Goal: Information Seeking & Learning: Compare options

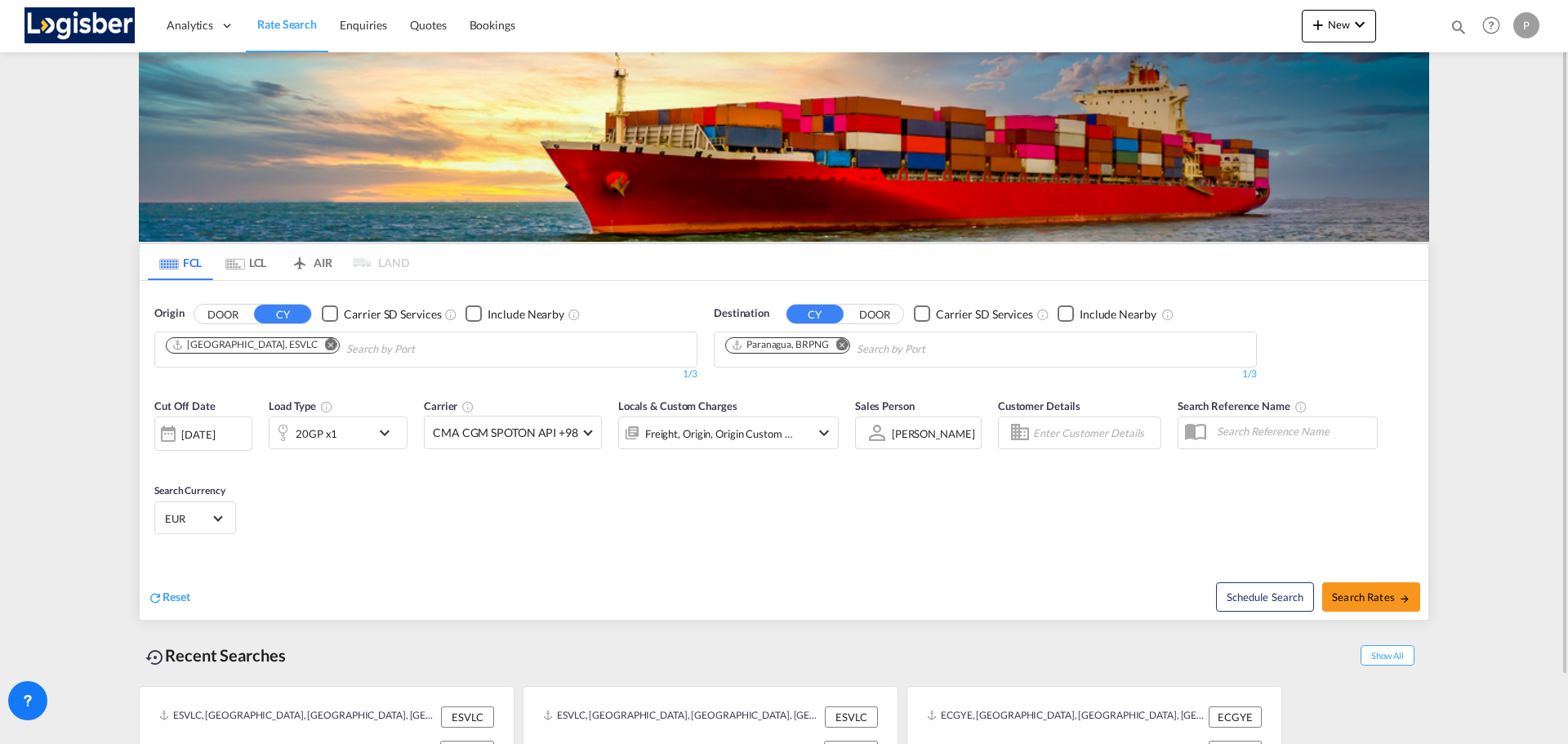
drag, startPoint x: 270, startPoint y: 342, endPoint x: 722, endPoint y: 349, distance: 452.1
click at [325, 342] on md-icon "Remove" at bounding box center [331, 344] width 13 height 13
click at [838, 347] on md-icon "Remove" at bounding box center [842, 344] width 13 height 13
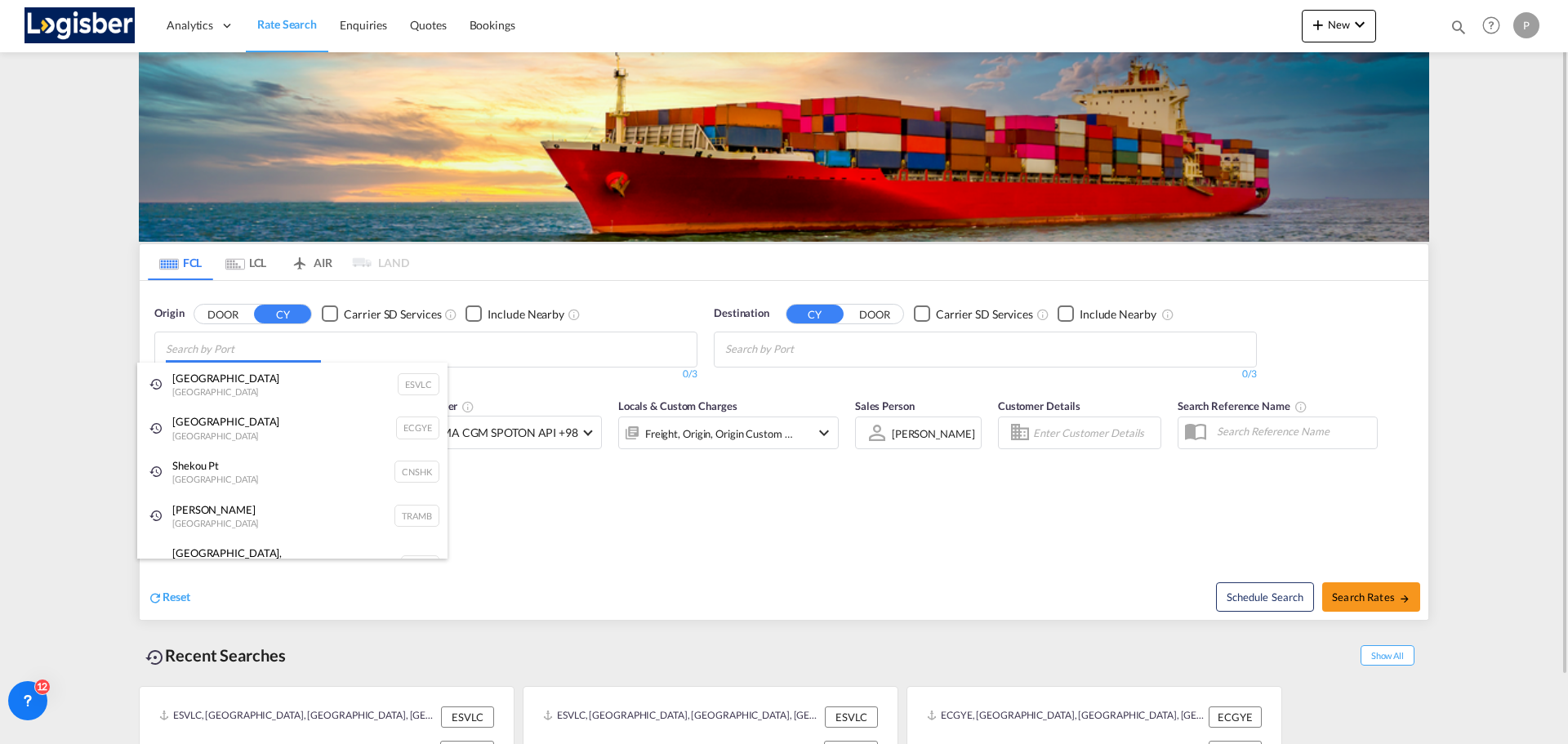
click at [417, 353] on body "Analytics Dashboard Rate Search Enquiries Quotes Bookings" at bounding box center [784, 372] width 1568 height 744
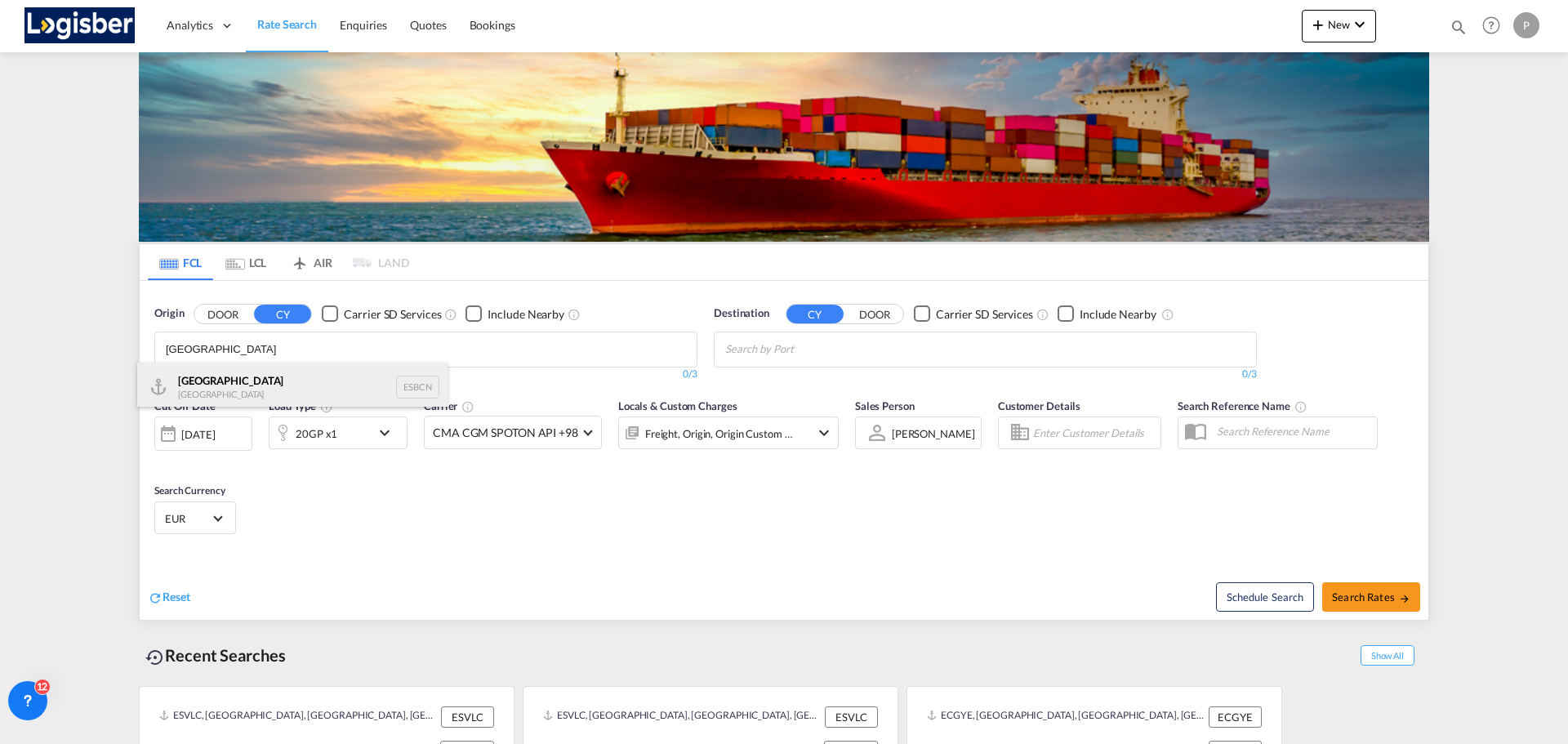
type input "[GEOGRAPHIC_DATA]"
click at [213, 386] on div "Barcelona Spain ESBCN" at bounding box center [292, 387] width 311 height 49
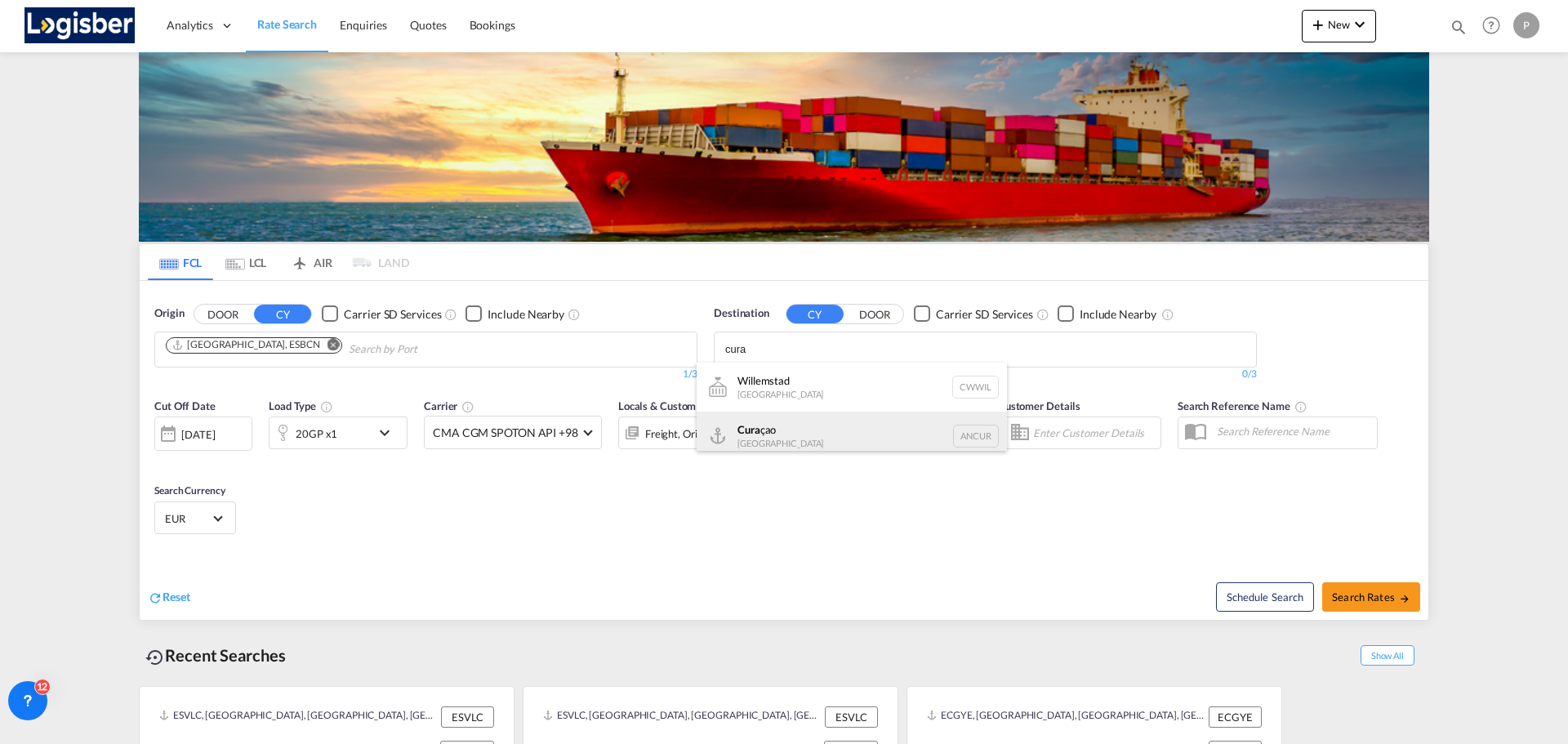
type input "cura"
click at [855, 427] on div "Cura çao [GEOGRAPHIC_DATA] ANCUR" at bounding box center [851, 436] width 311 height 49
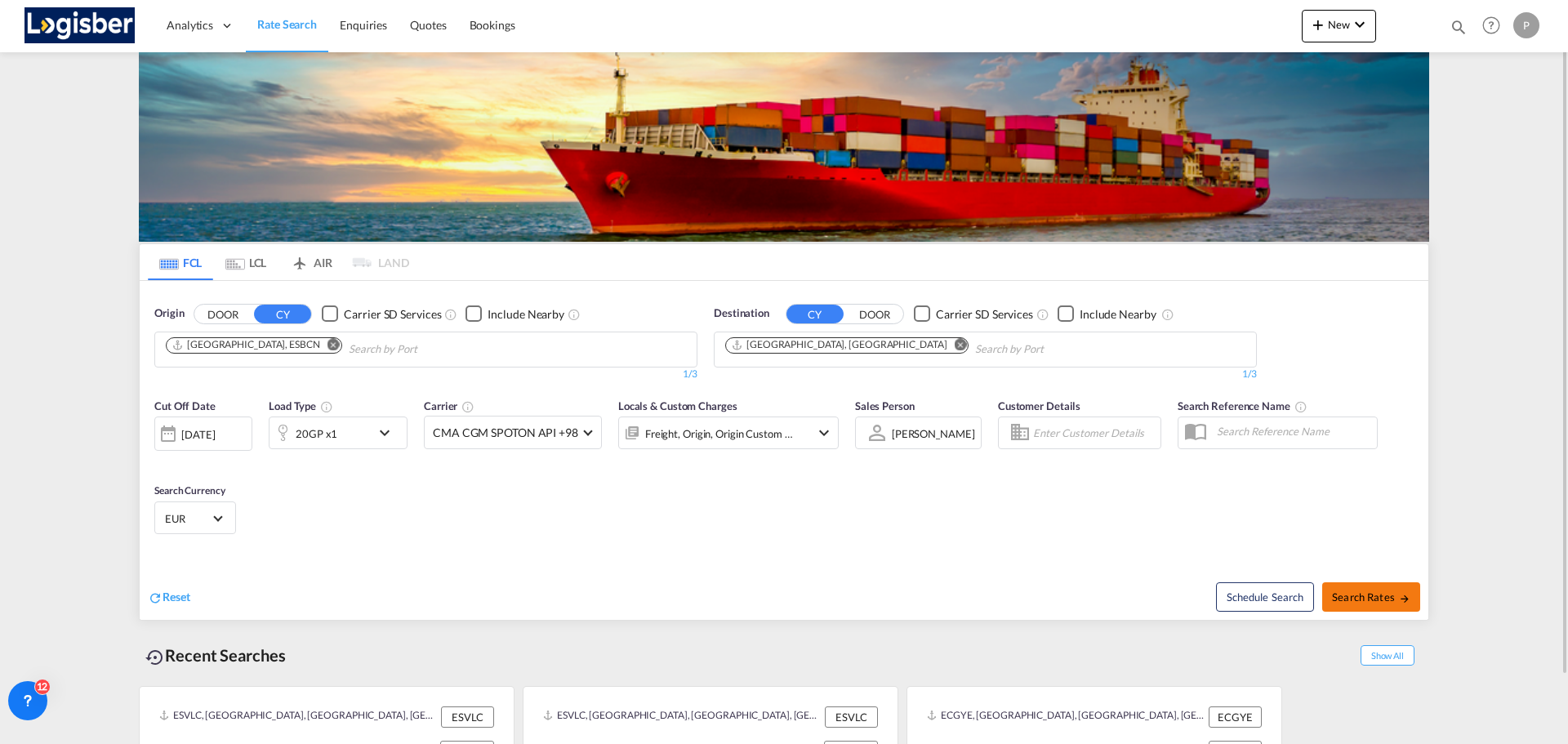
click at [1385, 602] on span "Search Rates" at bounding box center [1371, 596] width 79 height 13
type input "ESBCN to ANCUR / [DATE]"
